Goal: Check status: Check status

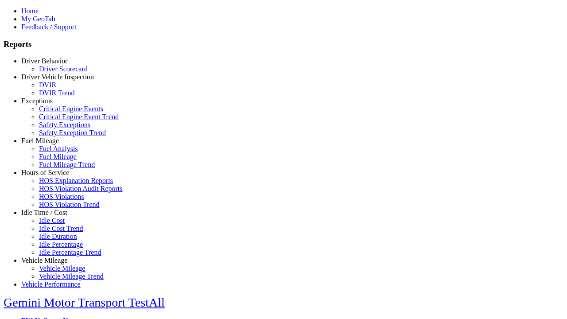
click at [51, 104] on link "Exceptions" at bounding box center [36, 101] width 31 height 8
click at [58, 128] on link "Safety Exceptions" at bounding box center [64, 125] width 51 height 8
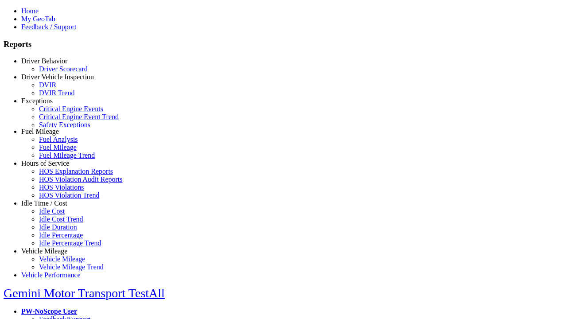
scroll to position [37, 0]
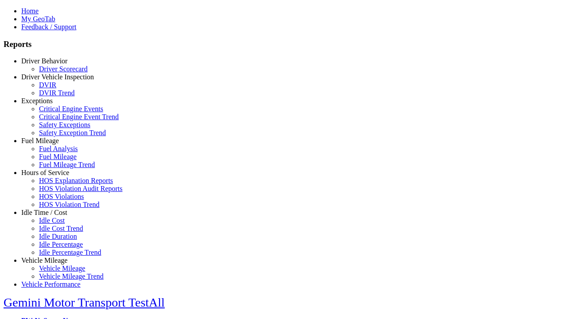
select select "**"
select select
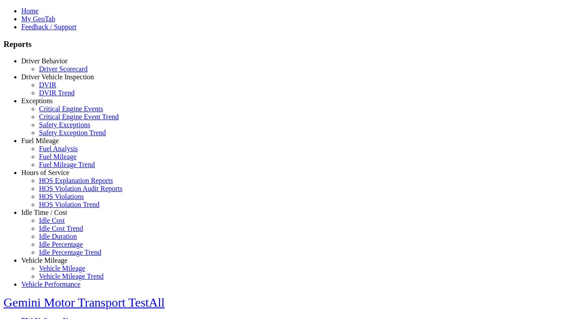
select select
